Goal: Use online tool/utility

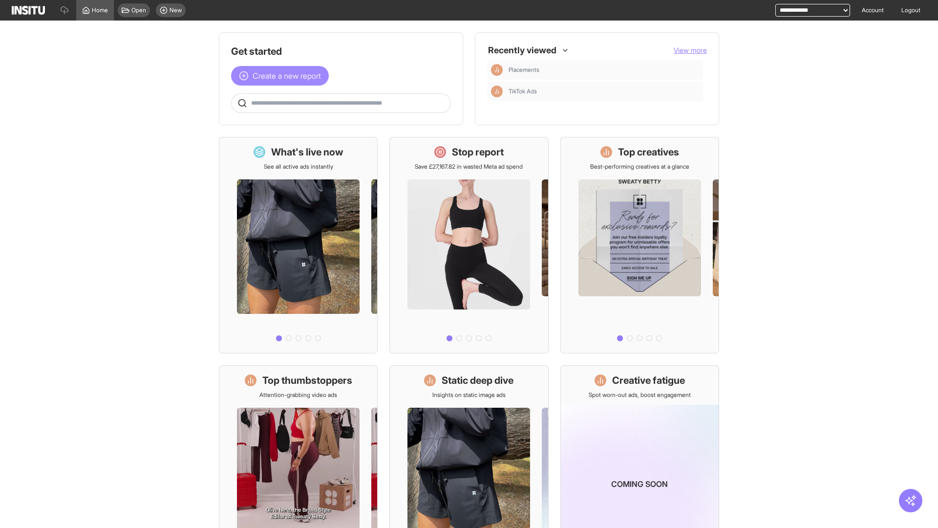
click at [282, 76] on span "Create a new report" at bounding box center [287, 76] width 68 height 12
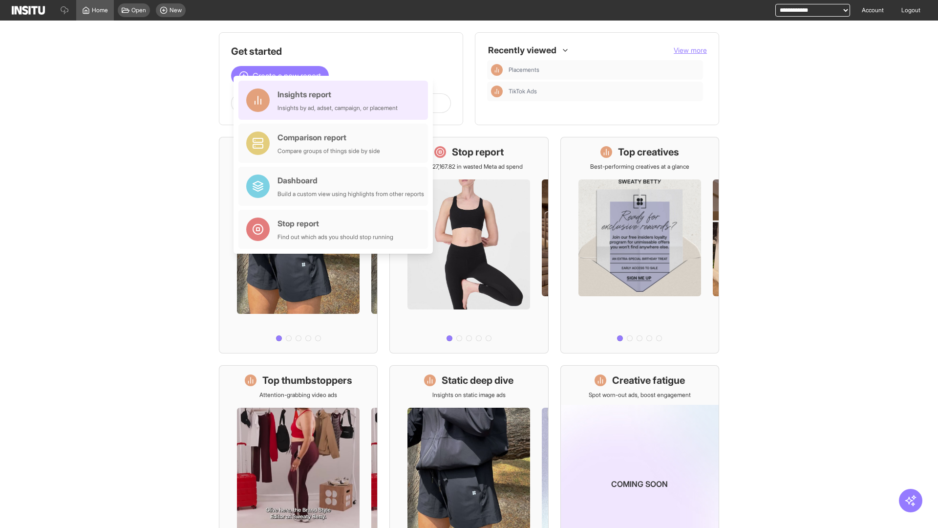
click at [336, 100] on div "Insights report Insights by ad, adset, campaign, or placement" at bounding box center [337, 99] width 120 height 23
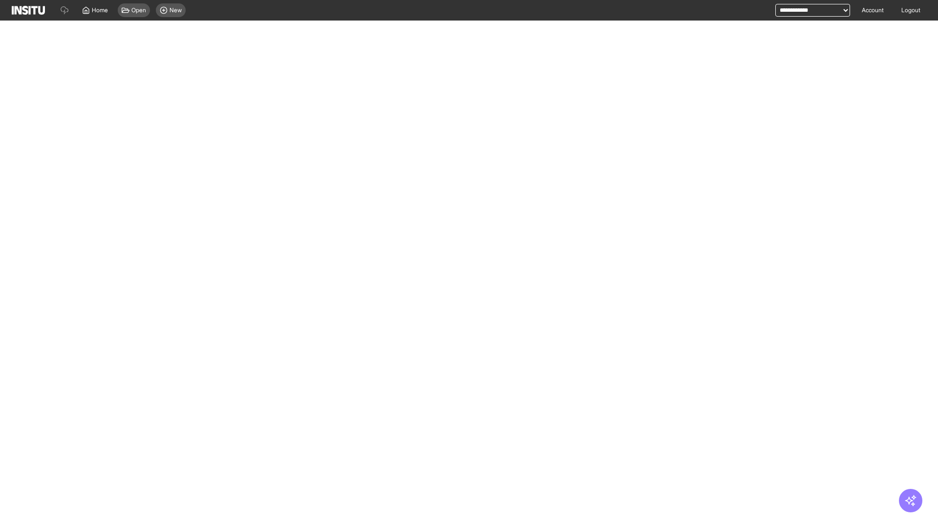
select select "**"
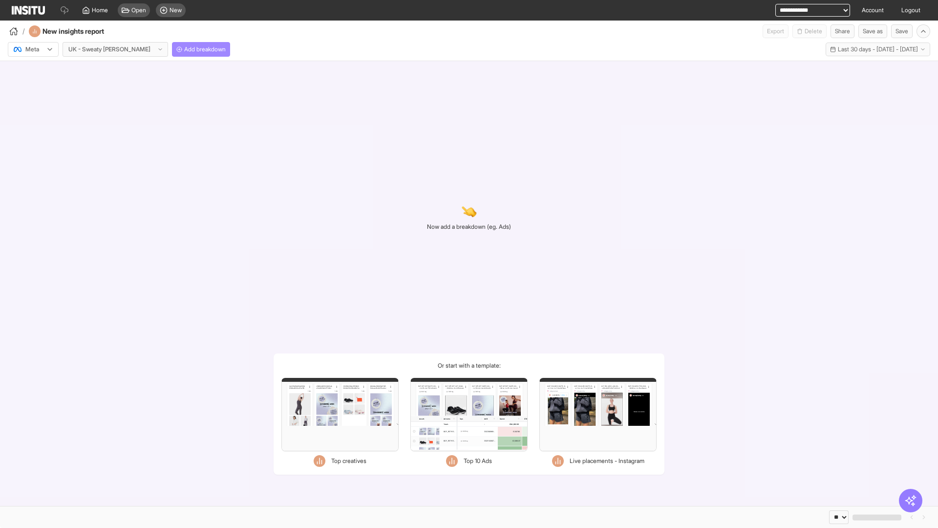
click at [184, 49] on span "Add breakdown" at bounding box center [205, 49] width 42 height 8
